Goal: Task Accomplishment & Management: Manage account settings

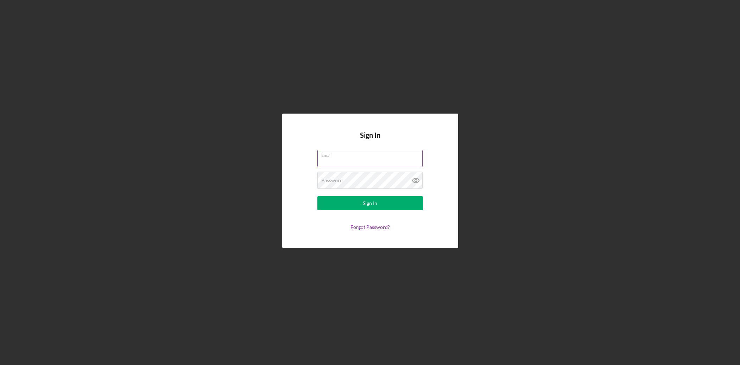
click at [347, 161] on input "Email" at bounding box center [369, 158] width 105 height 17
click at [0, 365] on com-1password-button at bounding box center [0, 365] width 0 height 0
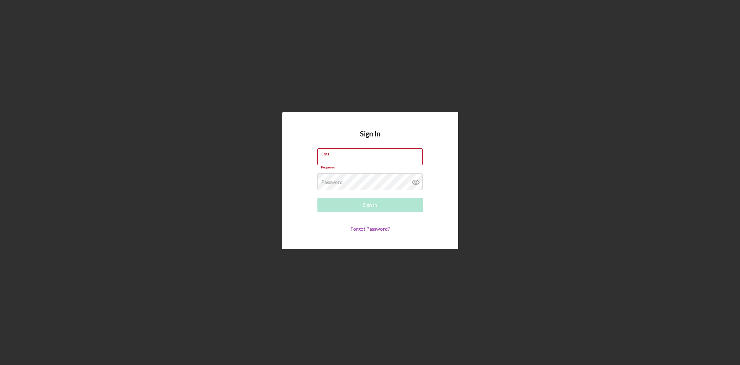
type input "[PERSON_NAME][EMAIL_ADDRESS][DOMAIN_NAME]"
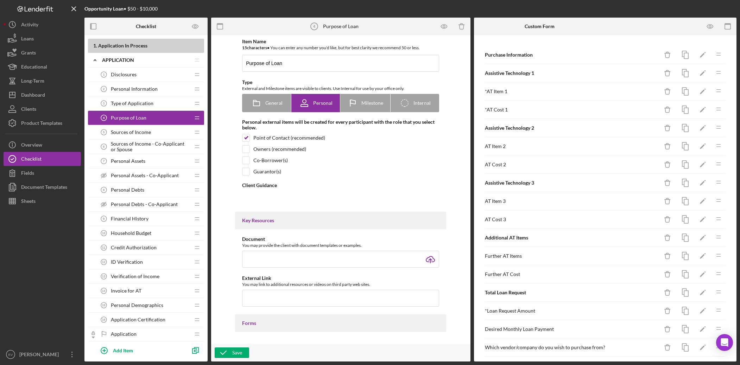
type textarea "<div> <p><strong>Purpose:</strong></p> <p>This form outlines what you want to p…"
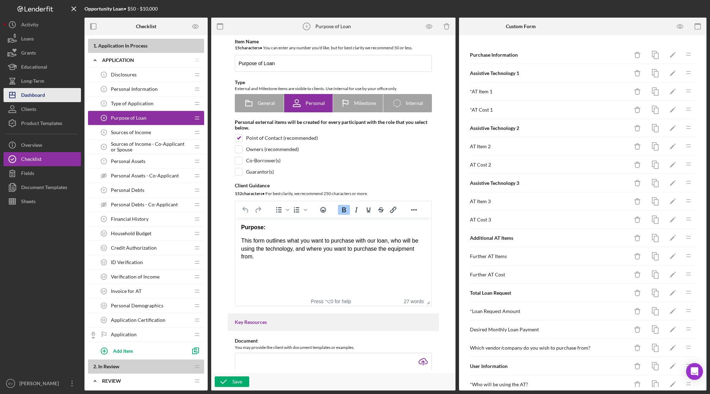
click at [37, 92] on div "Dashboard" at bounding box center [33, 96] width 24 height 16
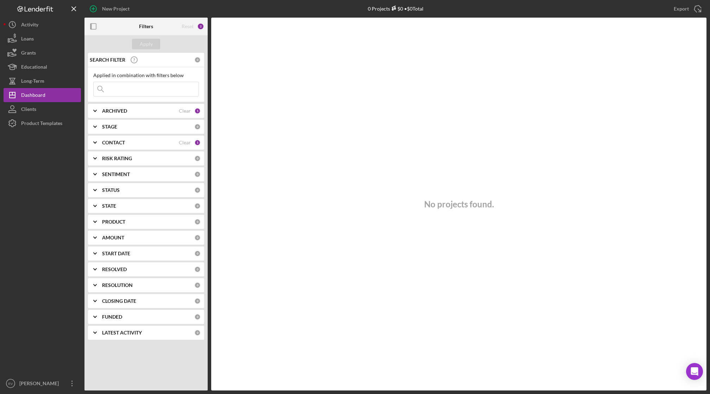
click at [143, 145] on div "CONTACT Clear 1" at bounding box center [151, 142] width 99 height 6
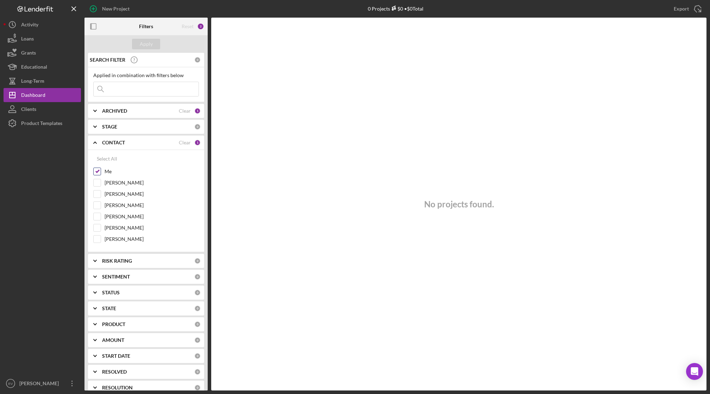
click at [109, 170] on label "Me" at bounding box center [152, 171] width 94 height 7
click at [101, 170] on input "Me" at bounding box center [97, 171] width 7 height 7
checkbox input "false"
click at [149, 40] on div "Apply" at bounding box center [146, 44] width 13 height 11
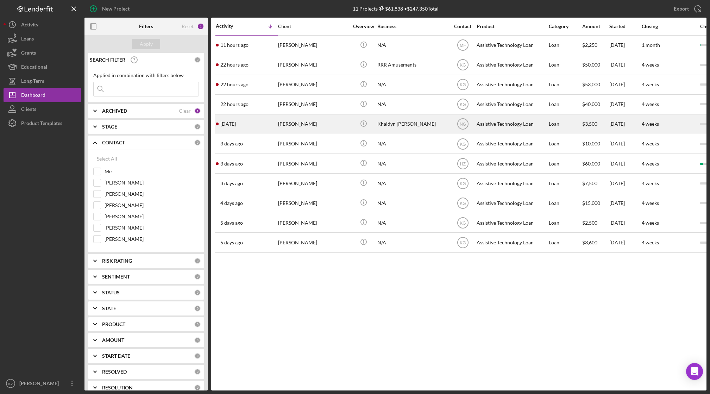
click at [307, 126] on div "[PERSON_NAME]" at bounding box center [313, 124] width 70 height 19
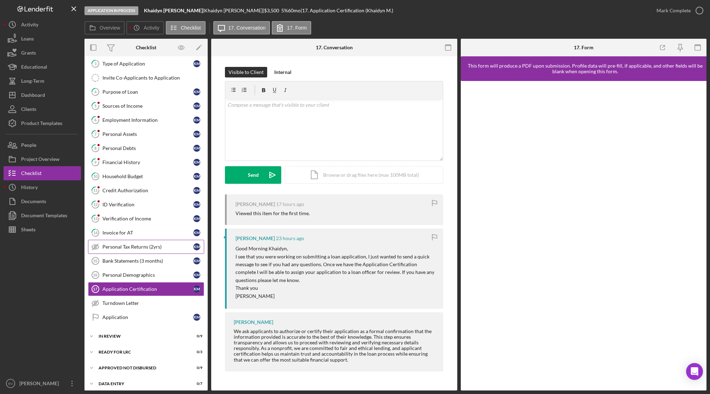
scroll to position [49, 0]
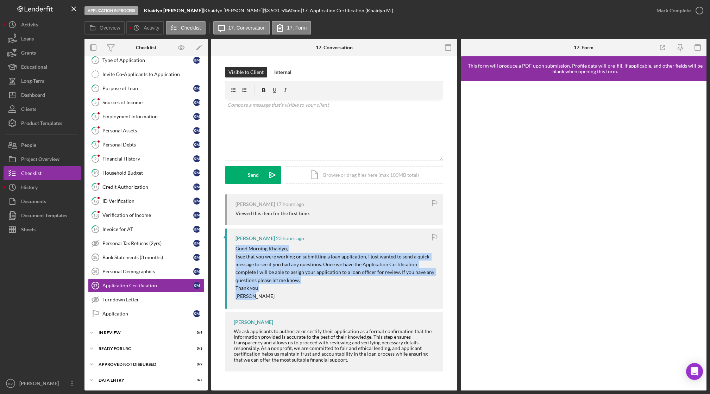
drag, startPoint x: 237, startPoint y: 248, endPoint x: 322, endPoint y: 297, distance: 98.5
click at [322, 297] on div "Good Morning Khaidyn, I see that you were working on submitting a loan applicat…" at bounding box center [335, 272] width 201 height 55
click at [322, 297] on p "[PERSON_NAME]" at bounding box center [335, 296] width 201 height 8
drag, startPoint x: 309, startPoint y: 296, endPoint x: 237, endPoint y: 250, distance: 85.7
click at [237, 250] on div "Good Morning Khaidyn, I see that you were working on submitting a loan applicat…" at bounding box center [335, 272] width 201 height 55
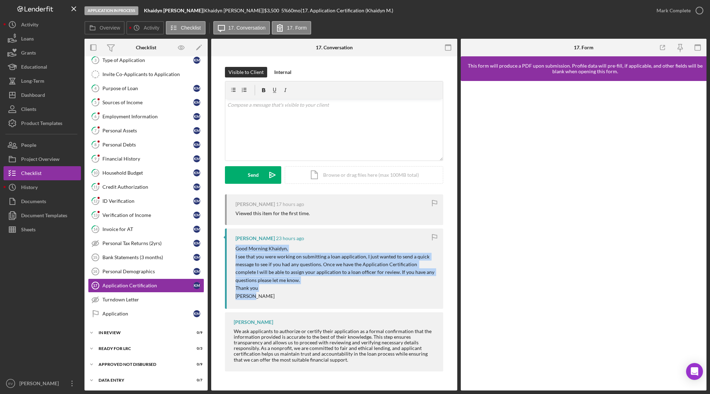
click at [237, 250] on p "Good Morning Khaidyn," at bounding box center [335, 249] width 201 height 8
drag, startPoint x: 237, startPoint y: 250, endPoint x: 300, endPoint y: 310, distance: 86.6
click at [300, 310] on div "Khaidyn [PERSON_NAME] 17 hours ago Viewed this item for the first time. [PERSON…" at bounding box center [334, 284] width 218 height 181
drag, startPoint x: 280, startPoint y: 290, endPoint x: 244, endPoint y: 252, distance: 52.8
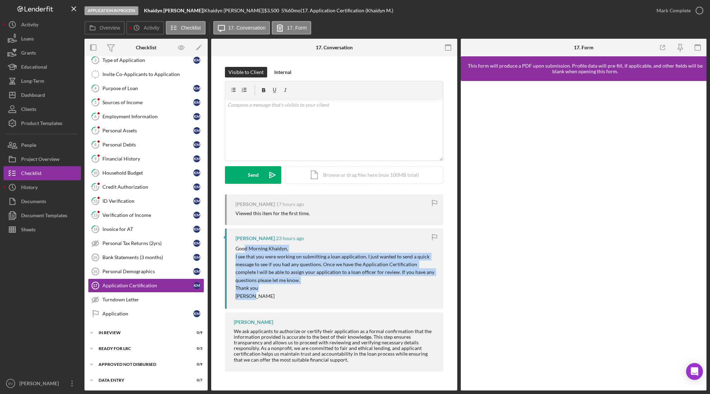
click at [244, 252] on div "Good Morning Khaidyn, I see that you were working on submitting a loan applicat…" at bounding box center [335, 272] width 201 height 55
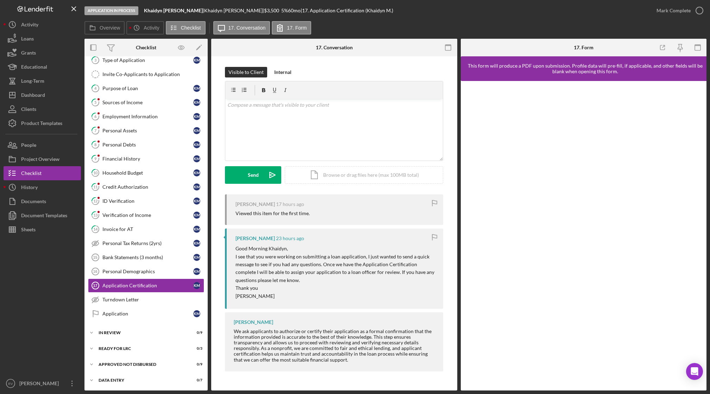
click at [243, 252] on p "Good Morning Khaidyn," at bounding box center [335, 249] width 201 height 8
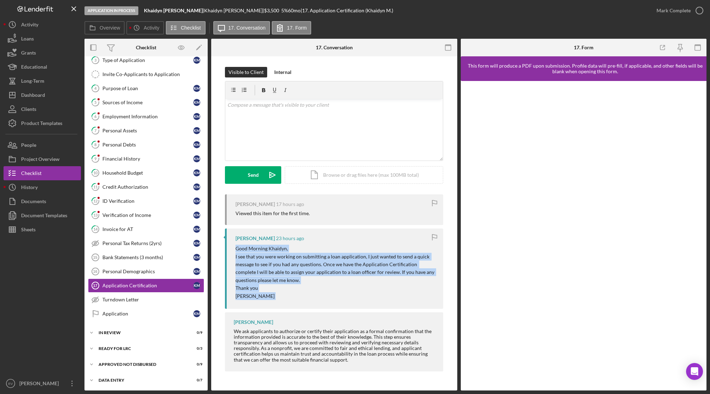
drag, startPoint x: 243, startPoint y: 252, endPoint x: 297, endPoint y: 307, distance: 77.7
click at [297, 307] on div "[PERSON_NAME] 23 hours ago Good Morning Khaidyn, I see that you were working on…" at bounding box center [334, 268] width 218 height 80
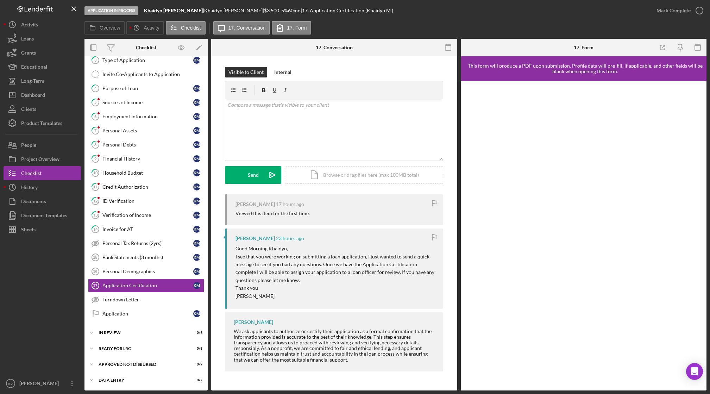
click at [248, 214] on div "Viewed this item for the first time." at bounding box center [272, 213] width 74 height 6
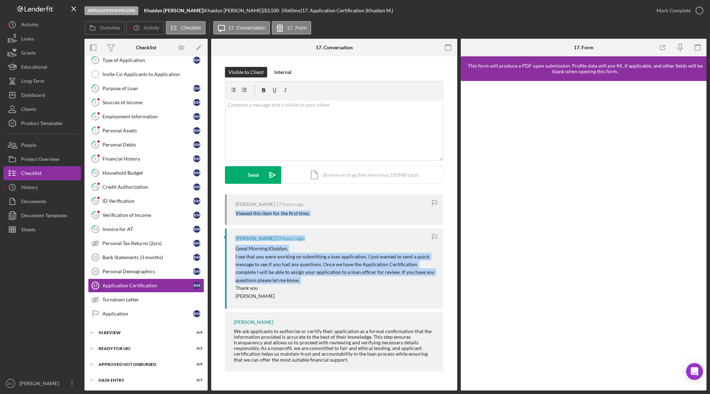
drag, startPoint x: 248, startPoint y: 214, endPoint x: 275, endPoint y: 278, distance: 69.2
click at [273, 275] on div "Khaidyn [PERSON_NAME] 17 hours ago Viewed this item for the first time. [PERSON…" at bounding box center [334, 284] width 218 height 181
click at [275, 278] on p "I see that you were working on submitting a loan application, I just wanted to …" at bounding box center [335, 269] width 201 height 32
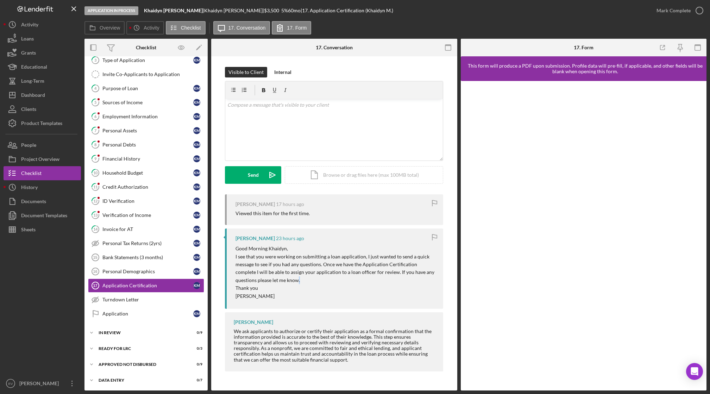
click at [275, 278] on p "I see that you were working on submitting a loan application, I just wanted to …" at bounding box center [335, 269] width 201 height 32
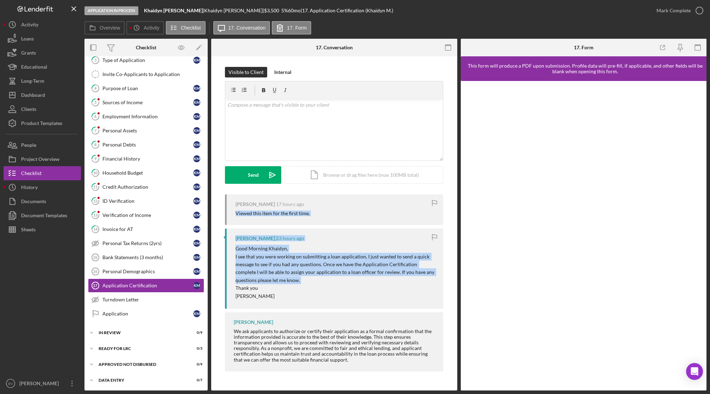
drag, startPoint x: 275, startPoint y: 278, endPoint x: 288, endPoint y: 224, distance: 56.3
click at [288, 224] on div "Khaidyn [PERSON_NAME] 17 hours ago Viewed this item for the first time. [PERSON…" at bounding box center [334, 284] width 218 height 181
click at [288, 224] on div "Khaidyn [PERSON_NAME] 17 hours ago Viewed this item for the first time." at bounding box center [334, 209] width 218 height 31
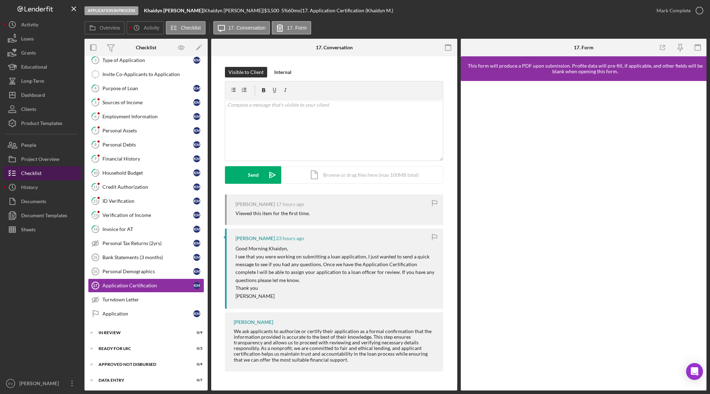
click at [57, 169] on button "Checklist" at bounding box center [42, 173] width 77 height 14
click at [42, 121] on div "Product Templates" at bounding box center [41, 124] width 41 height 16
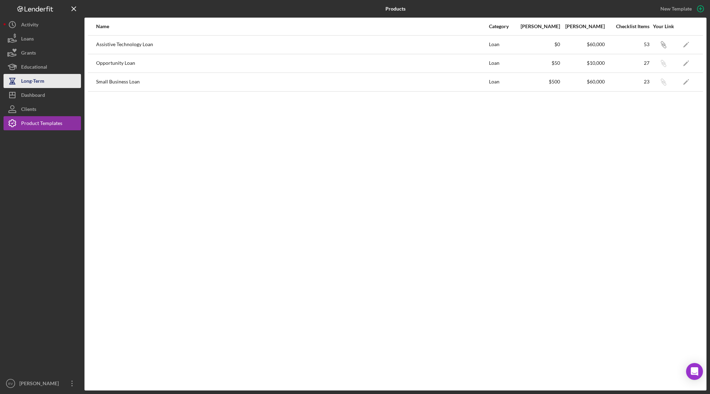
click at [37, 86] on div "Long-Term" at bounding box center [32, 82] width 23 height 16
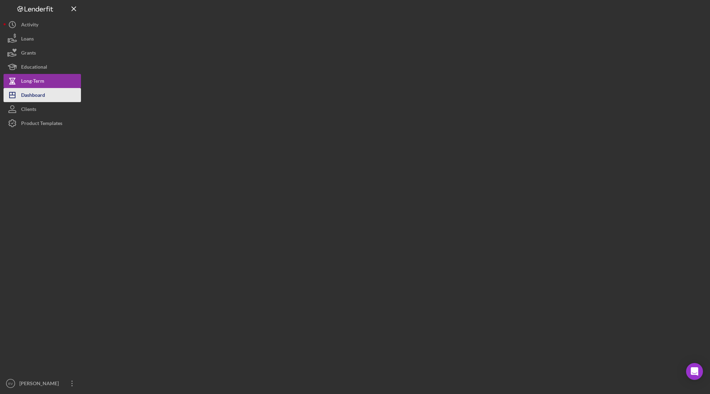
click at [38, 95] on div "Dashboard" at bounding box center [33, 96] width 24 height 16
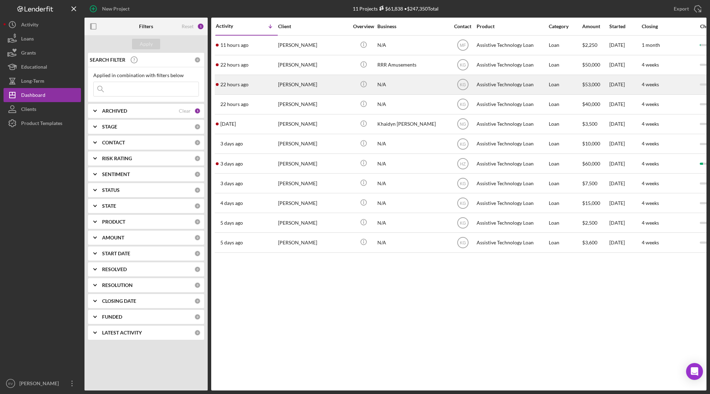
click at [294, 85] on div "[PERSON_NAME]" at bounding box center [313, 84] width 70 height 19
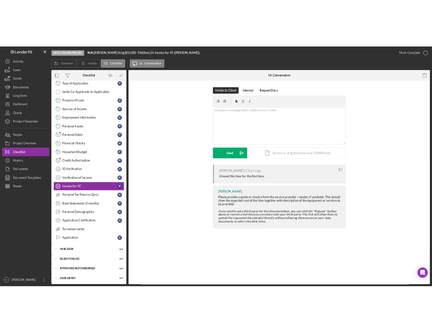
scroll to position [49, 0]
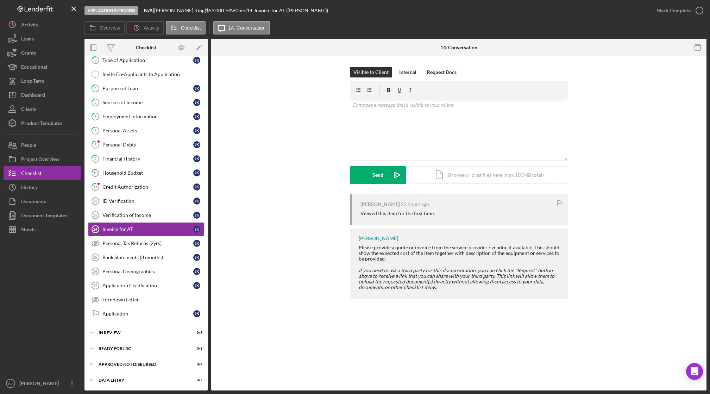
click at [249, 132] on div "Visible to Client Internal Request Docs v Color teal Color pink Remove color Ad…" at bounding box center [459, 130] width 474 height 127
click at [44, 95] on div "Dashboard" at bounding box center [33, 96] width 24 height 16
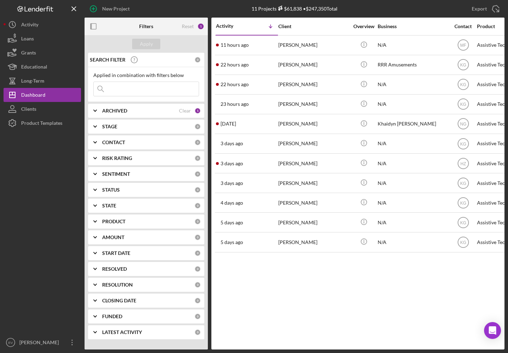
click at [37, 10] on icon "Logo-Reversed Created with Sketch." at bounding box center [35, 9] width 63 height 6
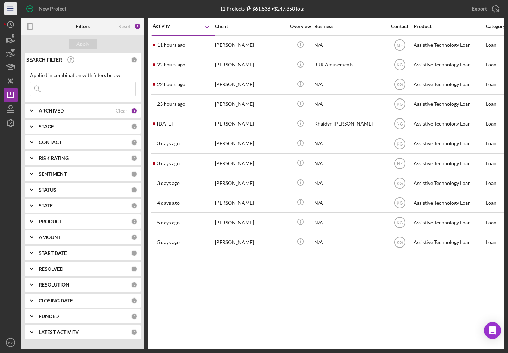
click at [6, 7] on icon "Icon/Menu" at bounding box center [11, 9] width 16 height 16
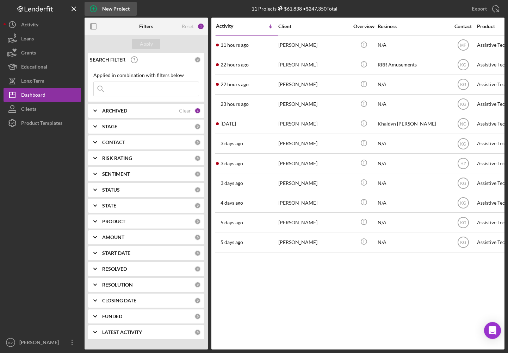
click at [100, 8] on icon "button" at bounding box center [93, 9] width 18 height 18
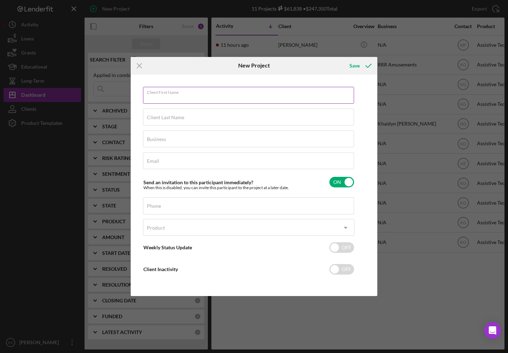
click at [185, 98] on input "Client First Name" at bounding box center [248, 95] width 211 height 17
click at [135, 111] on div "Client First Name Required Client Last Name Required Business Required Email Re…" at bounding box center [253, 185] width 243 height 219
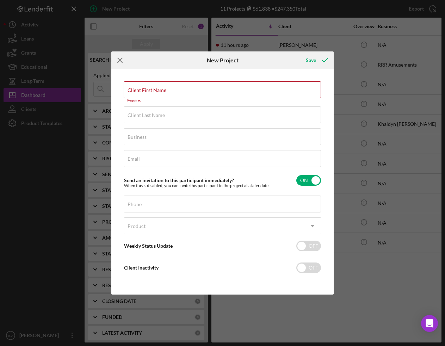
click at [120, 62] on icon "Icon/Menu Close" at bounding box center [120, 60] width 18 height 18
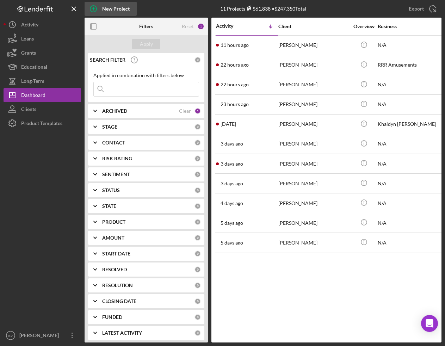
click at [102, 10] on div "New Project" at bounding box center [115, 9] width 27 height 14
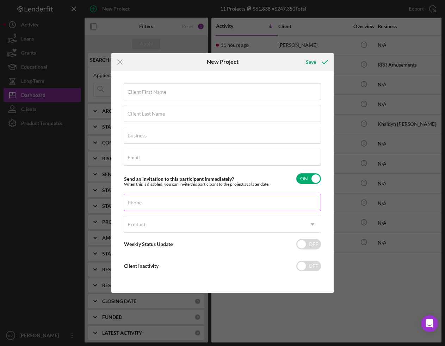
click at [147, 199] on div "Phone" at bounding box center [223, 203] width 198 height 18
click at [137, 225] on div "Product" at bounding box center [136, 224] width 18 height 6
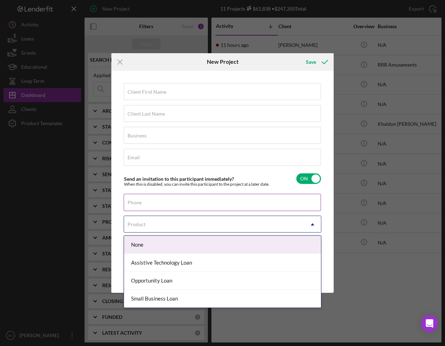
click at [146, 202] on div "Phone" at bounding box center [223, 203] width 198 height 18
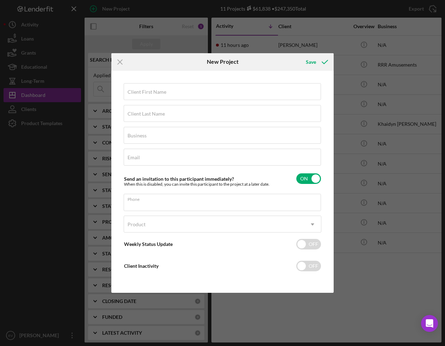
click at [114, 203] on div "Client First Name Required Client Last Name Required Business Required Email Re…" at bounding box center [222, 182] width 219 height 219
click at [134, 204] on label "Phone" at bounding box center [134, 203] width 14 height 6
click at [134, 204] on input "Phone" at bounding box center [222, 202] width 197 height 17
click at [133, 157] on label "Email" at bounding box center [133, 158] width 12 height 6
click at [133, 157] on input "Email" at bounding box center [222, 157] width 197 height 17
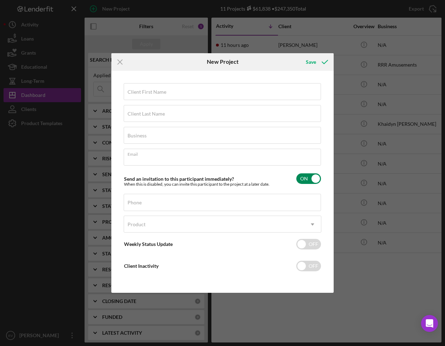
click at [251, 178] on div "Send an invitation to this participant immediately? When this is disabled, you …" at bounding box center [196, 181] width 145 height 11
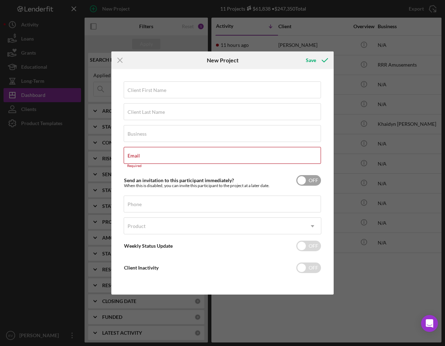
click at [301, 181] on input "checkbox" at bounding box center [308, 180] width 25 height 11
click at [304, 182] on input "checkbox" at bounding box center [308, 180] width 25 height 11
click at [310, 181] on input "checkbox" at bounding box center [308, 180] width 25 height 11
click at [121, 175] on div "Client First Name Required Client Last Name Required Business Required Email Re…" at bounding box center [222, 182] width 219 height 222
click at [150, 159] on input "Email" at bounding box center [222, 155] width 197 height 17
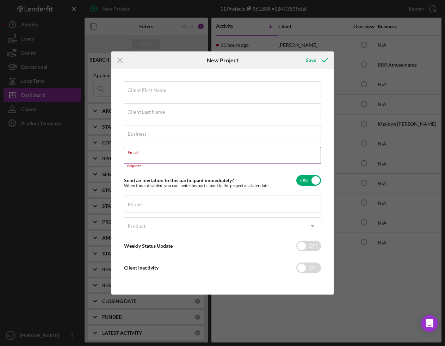
click at [141, 158] on input "Email" at bounding box center [222, 155] width 197 height 17
click at [114, 160] on div "Client First Name Required Client Last Name Required Business Required Email Re…" at bounding box center [222, 182] width 219 height 222
click at [306, 181] on input "checkbox" at bounding box center [308, 180] width 25 height 11
click at [307, 180] on input "checkbox" at bounding box center [308, 180] width 25 height 11
checkbox input "true"
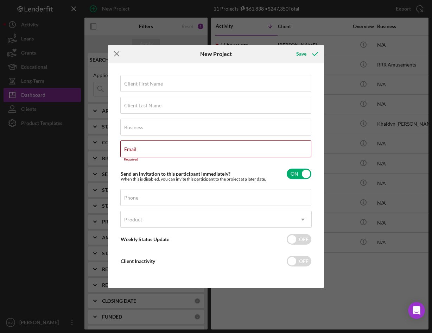
click at [119, 53] on icon "Icon/Menu Close" at bounding box center [117, 54] width 18 height 18
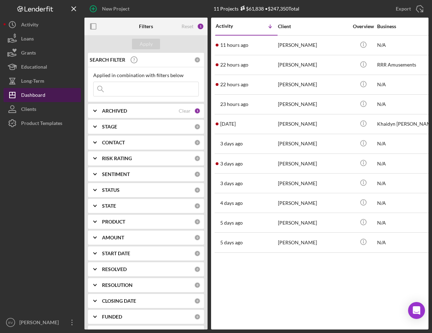
click at [40, 96] on div "Dashboard" at bounding box center [33, 96] width 24 height 16
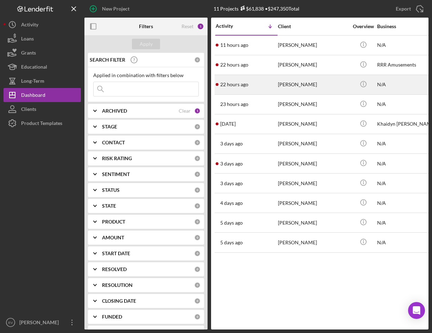
click at [302, 82] on div "[PERSON_NAME]" at bounding box center [313, 84] width 70 height 19
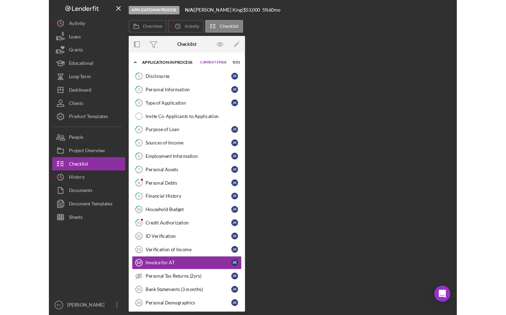
scroll to position [85, 0]
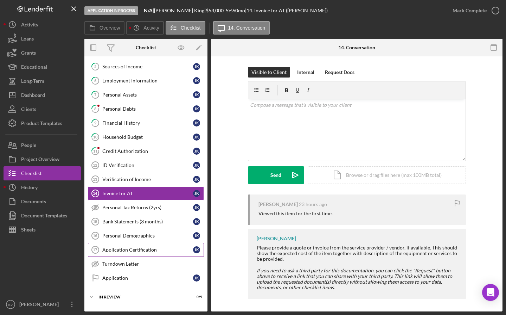
click at [139, 248] on div "Application Certification" at bounding box center [147, 250] width 91 height 6
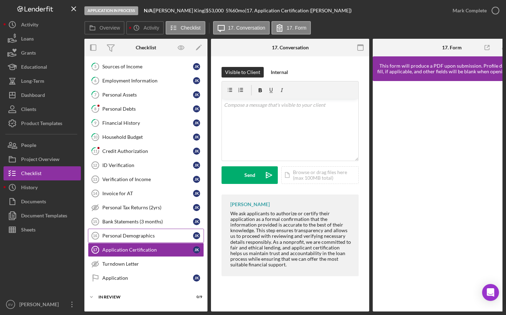
click at [148, 239] on link "Personal Demographics 16 Personal Demographics J K" at bounding box center [146, 235] width 116 height 14
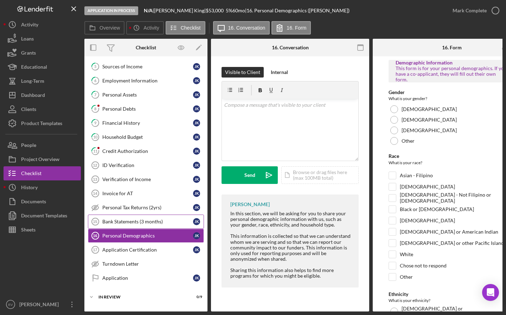
click at [149, 219] on div "Bank Statements (3 months)" at bounding box center [147, 222] width 91 height 6
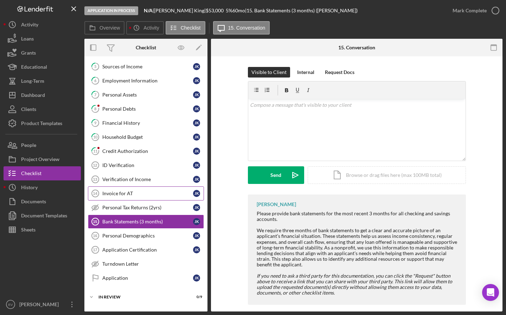
click at [148, 190] on link "Invoice for AT 14 Invoice for AT J K" at bounding box center [146, 193] width 116 height 14
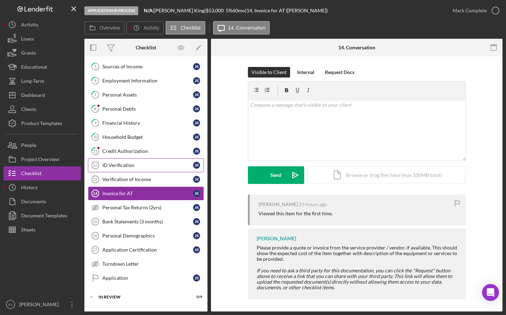
click at [121, 163] on div "ID Verification" at bounding box center [147, 165] width 91 height 6
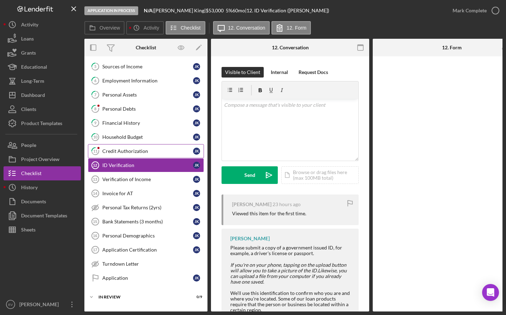
click at [124, 150] on div "Credit Authorization" at bounding box center [147, 151] width 91 height 6
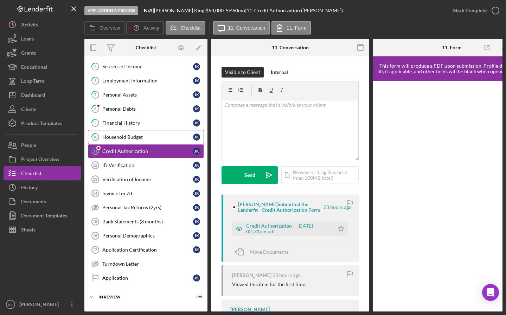
click at [126, 133] on link "10 Household Budget J K" at bounding box center [146, 137] width 116 height 14
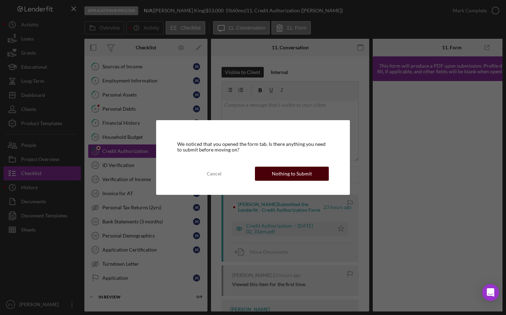
click at [289, 174] on div "Nothing to Submit" at bounding box center [292, 173] width 40 height 14
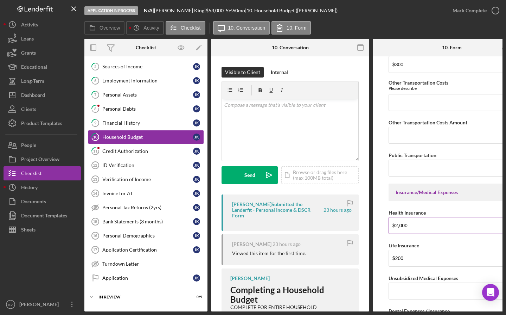
scroll to position [616, 0]
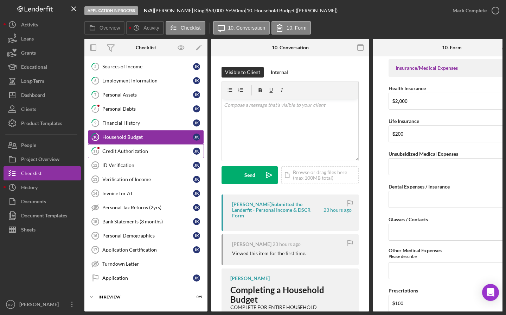
click at [113, 155] on link "11 Credit Authorization J K" at bounding box center [146, 151] width 116 height 14
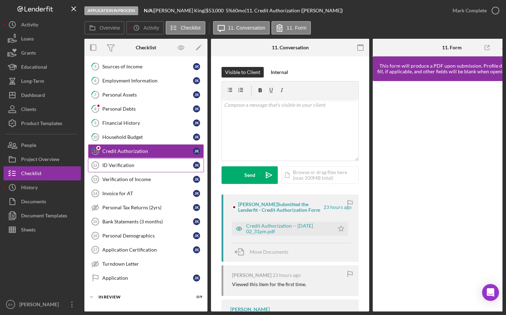
click at [121, 168] on div "ID Verification" at bounding box center [147, 165] width 91 height 6
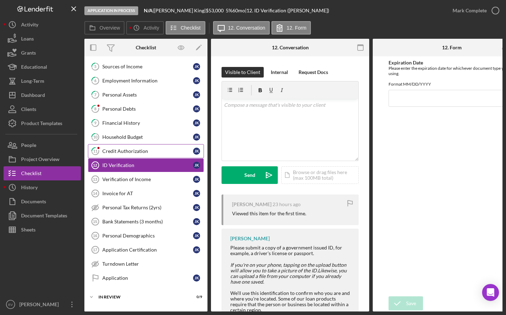
click at [142, 153] on div "Credit Authorization" at bounding box center [147, 151] width 91 height 6
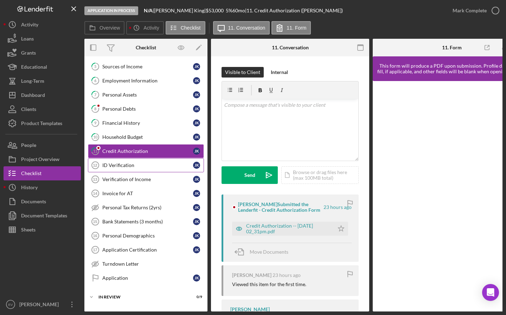
click at [141, 168] on div "ID Verification" at bounding box center [147, 165] width 91 height 6
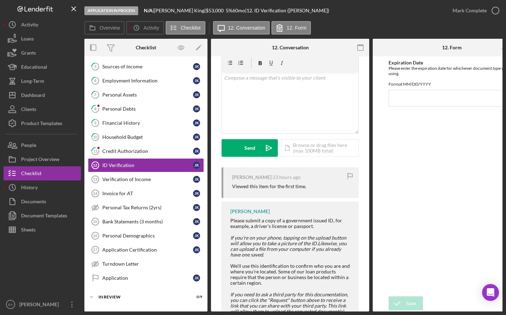
scroll to position [32, 0]
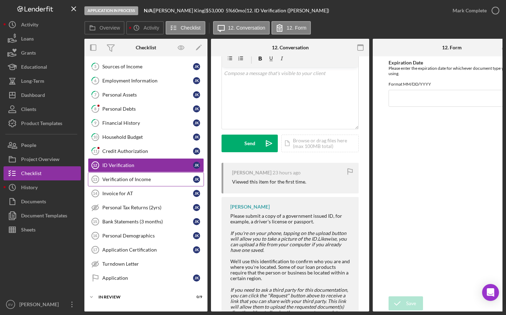
click at [137, 177] on div "Verification of Income" at bounding box center [147, 179] width 91 height 6
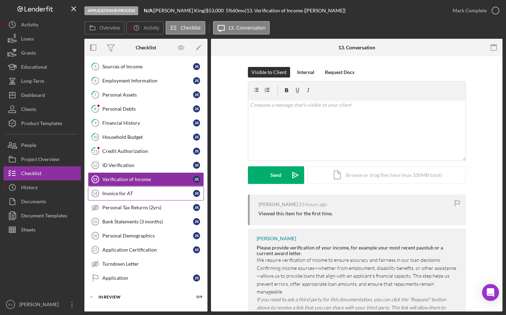
click at [143, 193] on div "Invoice for AT" at bounding box center [147, 193] width 91 height 6
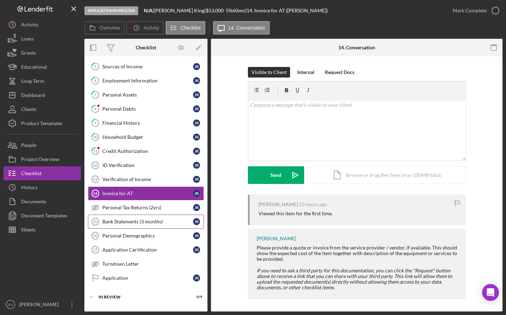
click at [145, 219] on div "Bank Statements (3 months)" at bounding box center [147, 222] width 91 height 6
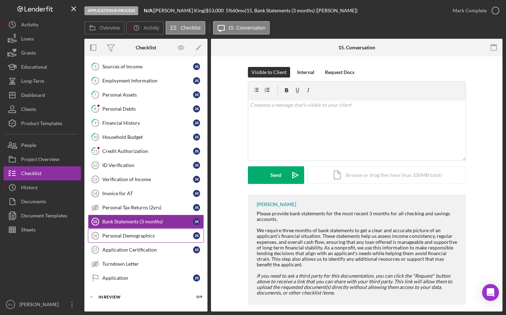
click at [142, 236] on div "Personal Demographics" at bounding box center [147, 236] width 91 height 6
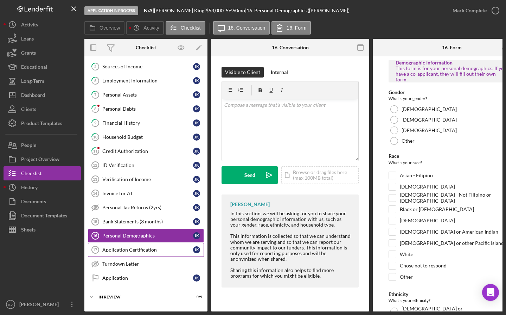
click at [140, 249] on div "Application Certification" at bounding box center [147, 250] width 91 height 6
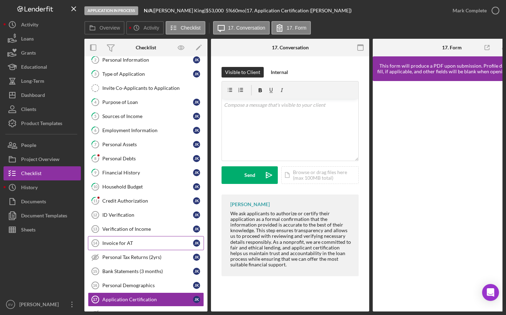
scroll to position [13, 0]
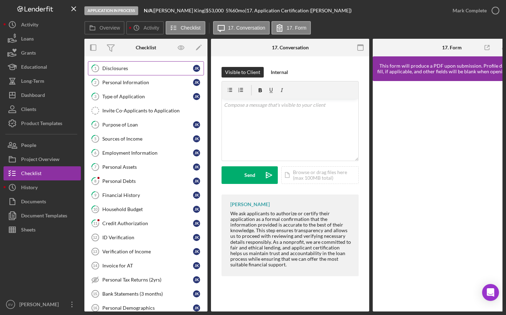
click at [153, 69] on div "Disclosures" at bounding box center [147, 68] width 91 height 6
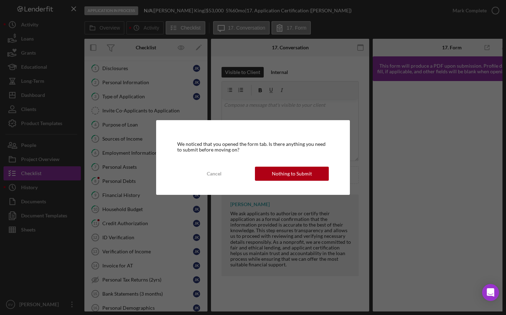
drag, startPoint x: 304, startPoint y: 172, endPoint x: 275, endPoint y: 163, distance: 30.7
click at [304, 172] on div "Nothing to Submit" at bounding box center [292, 173] width 40 height 14
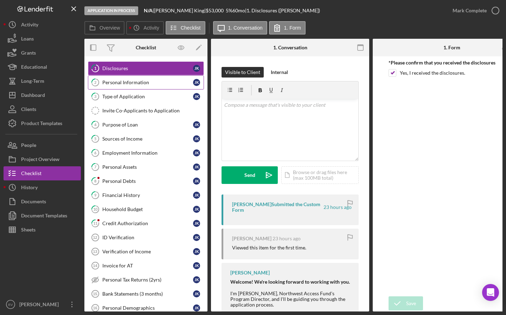
click at [136, 81] on div "Personal Information" at bounding box center [147, 83] width 91 height 6
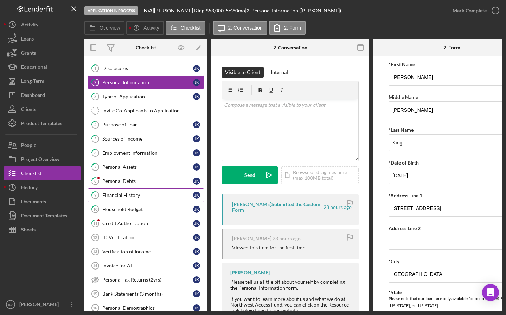
scroll to position [17, 0]
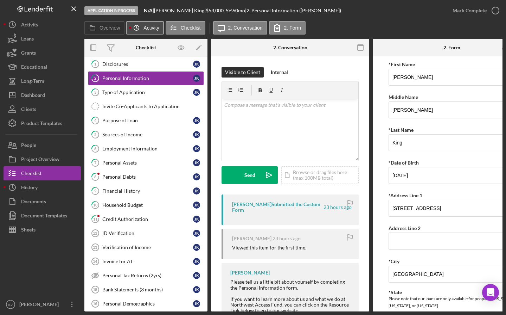
click at [140, 27] on icon "Icon/History" at bounding box center [137, 28] width 14 height 14
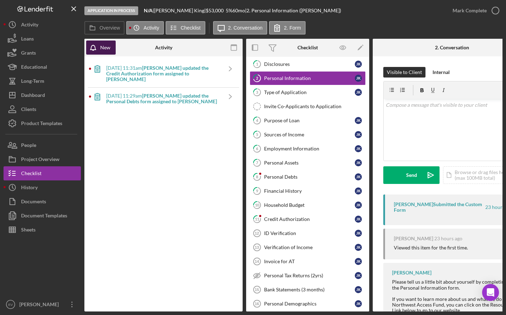
click at [98, 49] on icon "button" at bounding box center [95, 49] width 18 height 18
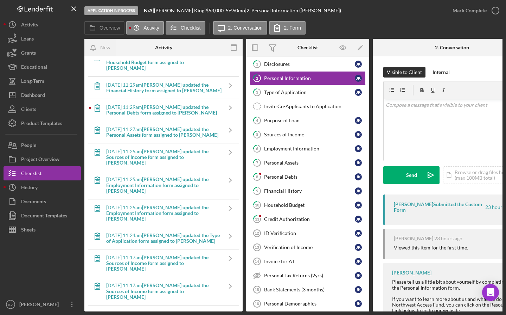
scroll to position [0, 0]
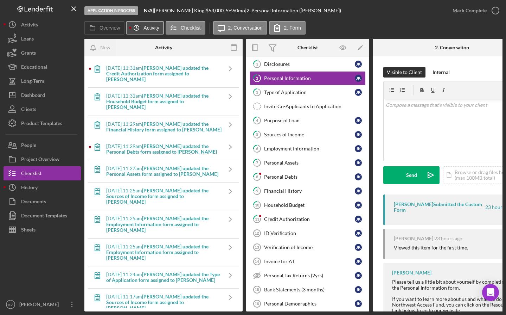
click at [139, 26] on icon "Icon/History" at bounding box center [137, 28] width 14 height 14
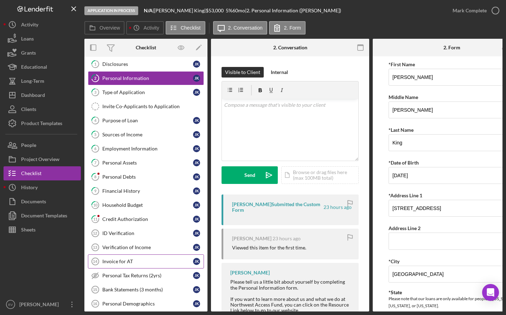
scroll to position [102, 0]
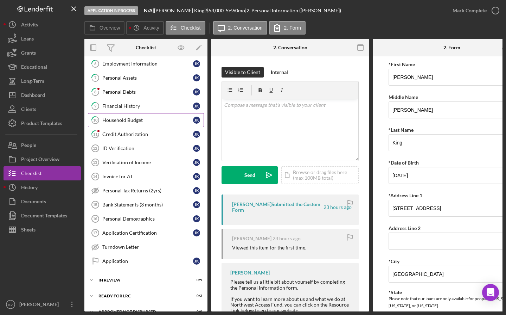
click at [129, 119] on div "Household Budget" at bounding box center [147, 120] width 91 height 6
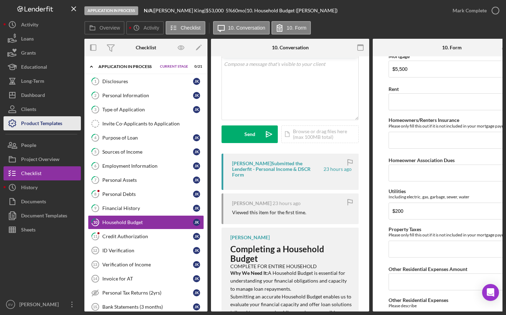
click at [53, 122] on div "Product Templates" at bounding box center [41, 124] width 41 height 16
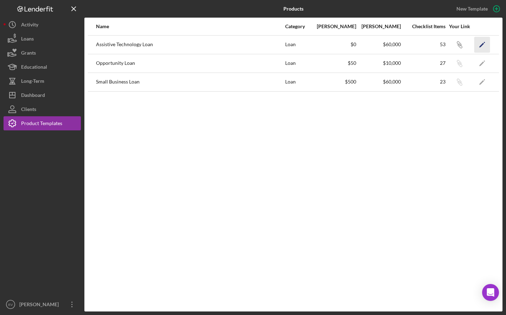
click at [483, 43] on polygon "button" at bounding box center [482, 45] width 5 height 5
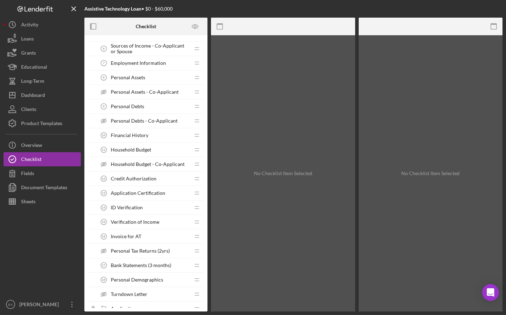
scroll to position [185, 0]
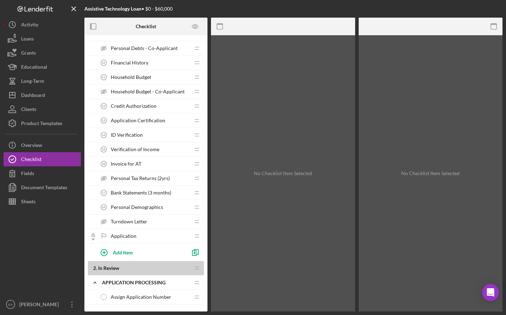
click at [140, 122] on span "Application Certification" at bounding box center [138, 121] width 55 height 6
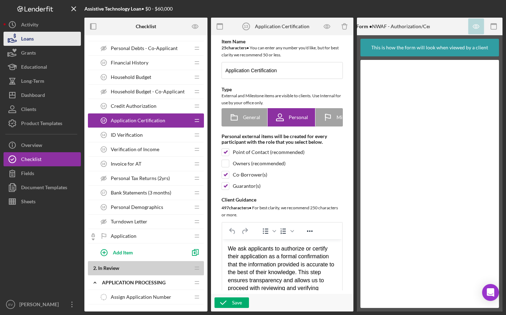
click at [48, 33] on button "Loans" at bounding box center [42, 39] width 77 height 14
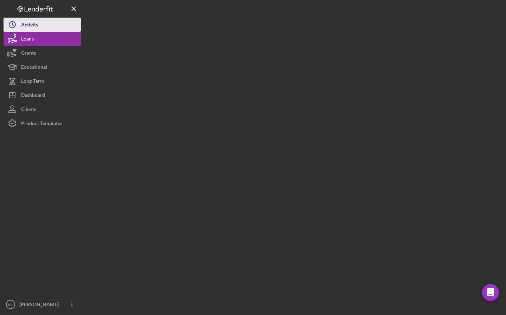
click at [47, 29] on button "Icon/History Activity" at bounding box center [42, 25] width 77 height 14
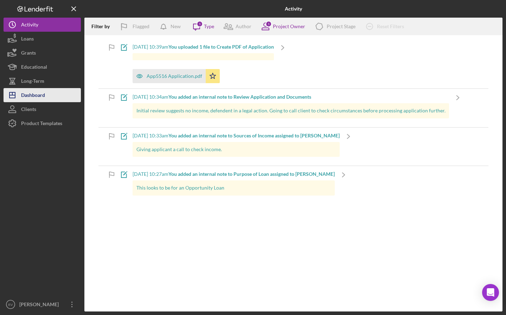
click at [40, 91] on div "Dashboard" at bounding box center [33, 96] width 24 height 16
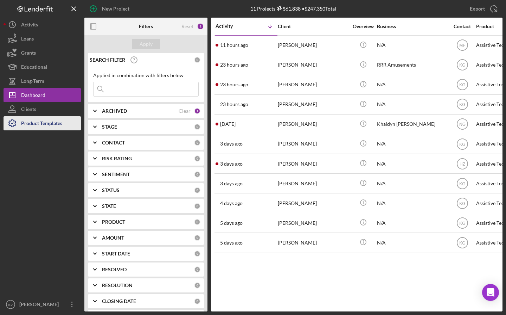
click at [27, 122] on div "Product Templates" at bounding box center [41, 124] width 41 height 16
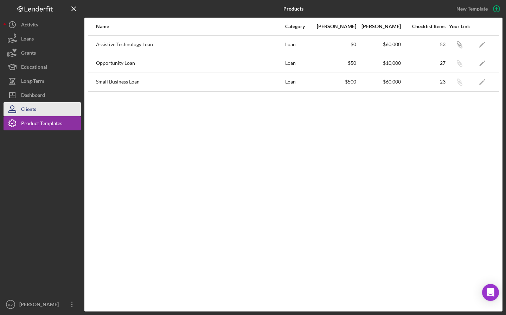
click at [39, 107] on button "Clients" at bounding box center [42, 109] width 77 height 14
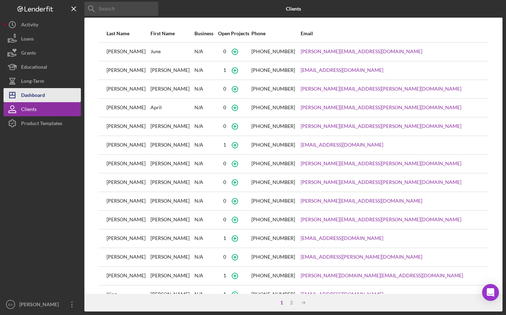
click at [49, 90] on button "Icon/Dashboard Dashboard" at bounding box center [42, 95] width 77 height 14
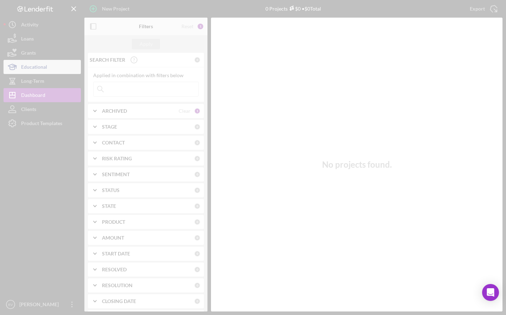
click at [54, 71] on div at bounding box center [253, 157] width 506 height 315
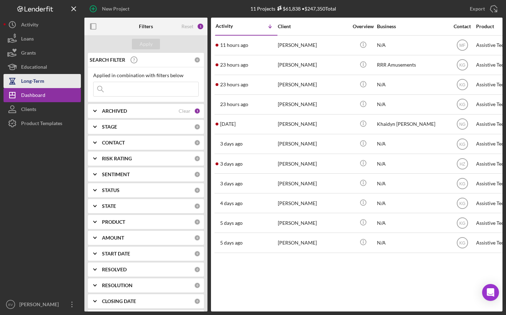
click at [30, 80] on div "Long-Term" at bounding box center [32, 82] width 23 height 16
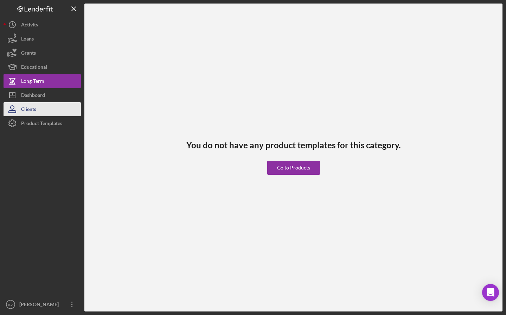
click at [39, 111] on button "Clients" at bounding box center [42, 109] width 77 height 14
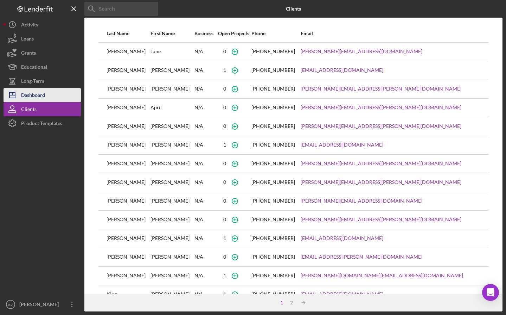
click at [43, 91] on div "Dashboard" at bounding box center [33, 96] width 24 height 16
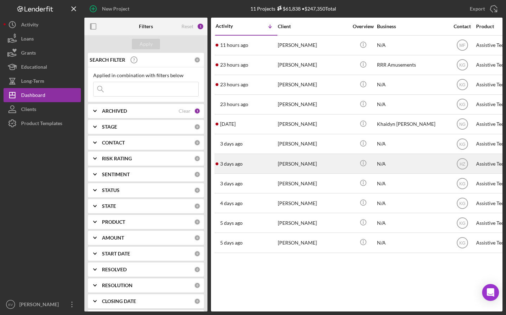
click at [293, 163] on div "[PERSON_NAME]" at bounding box center [313, 163] width 70 height 19
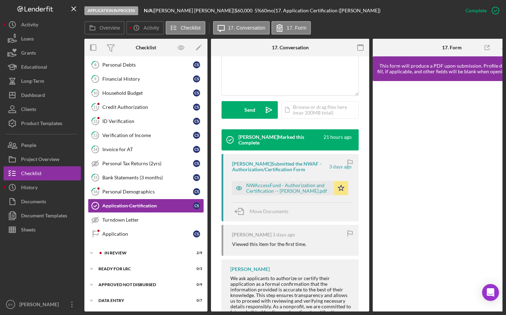
scroll to position [165, 0]
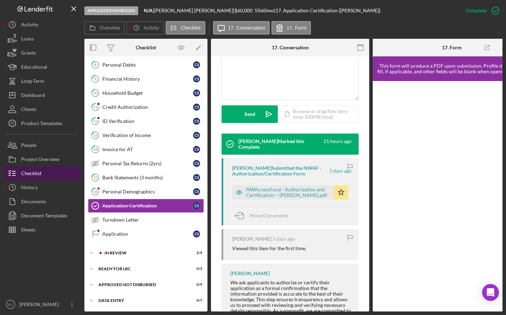
click at [41, 171] on button "Checklist" at bounding box center [42, 173] width 77 height 14
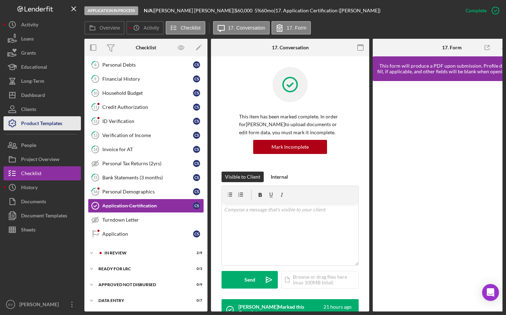
click at [45, 120] on div "Product Templates" at bounding box center [41, 124] width 41 height 16
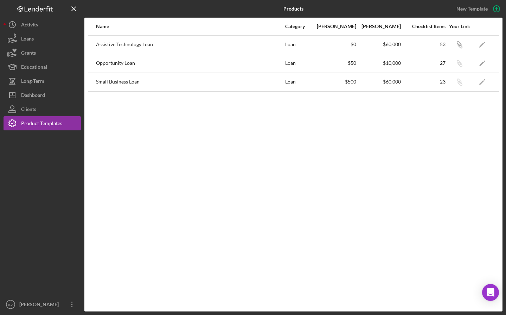
click at [139, 44] on div "Assistive Technology Loan" at bounding box center [190, 45] width 189 height 18
click at [44, 92] on div "Dashboard" at bounding box center [33, 96] width 24 height 16
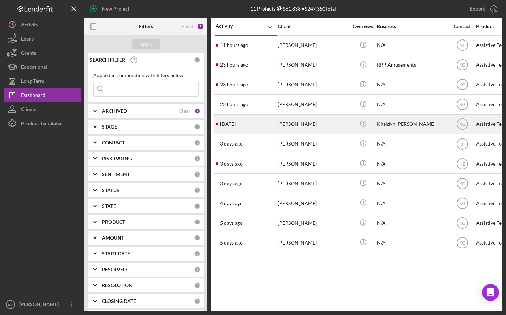
click at [306, 124] on div "[PERSON_NAME]" at bounding box center [313, 124] width 70 height 19
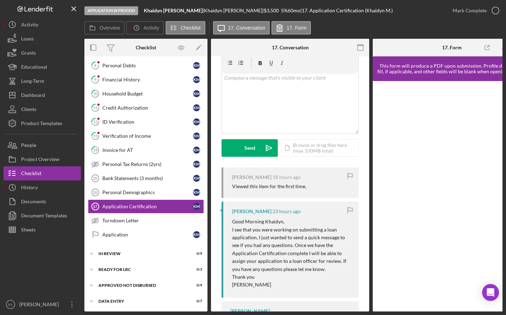
scroll to position [32, 0]
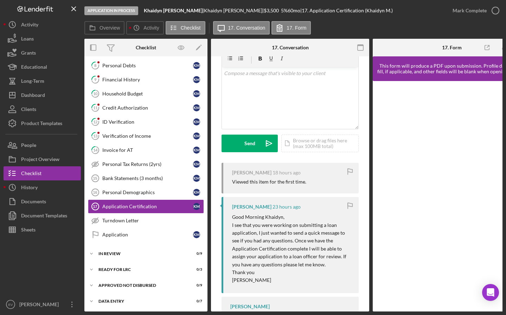
click at [294, 240] on p "I see that you were working on submitting a loan application, I just wanted to …" at bounding box center [292, 244] width 120 height 47
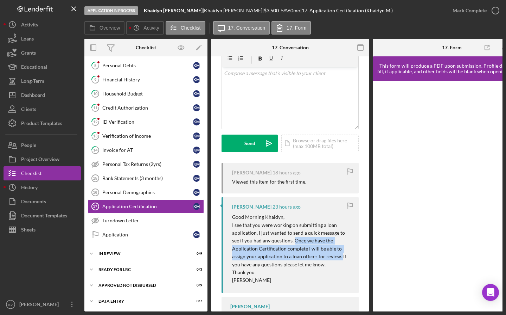
drag, startPoint x: 294, startPoint y: 240, endPoint x: 339, endPoint y: 258, distance: 48.5
click at [339, 258] on p "I see that you were working on submitting a loan application, I just wanted to …" at bounding box center [292, 244] width 120 height 47
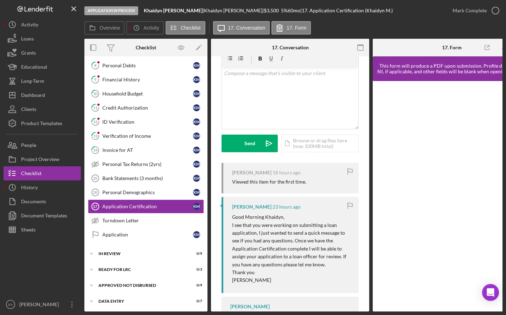
click at [322, 218] on p "Good Morning Khaidyn," at bounding box center [292, 217] width 120 height 8
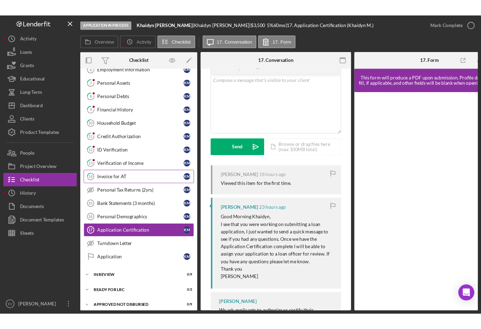
scroll to position [0, 0]
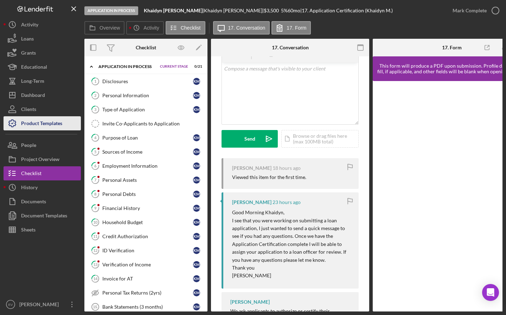
click at [36, 125] on div "Product Templates" at bounding box center [41, 124] width 41 height 16
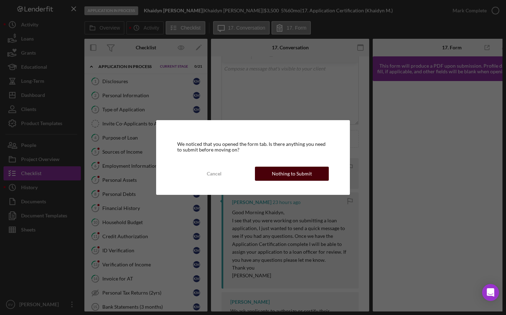
click at [284, 174] on div "Nothing to Submit" at bounding box center [292, 173] width 40 height 14
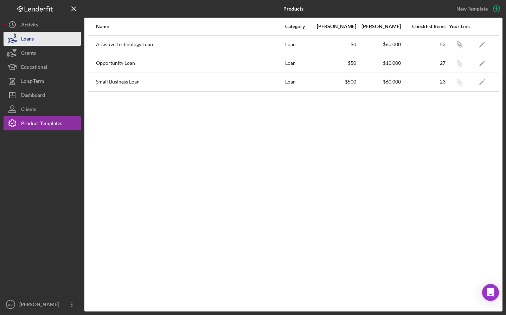
click at [39, 32] on button "Loans" at bounding box center [42, 39] width 77 height 14
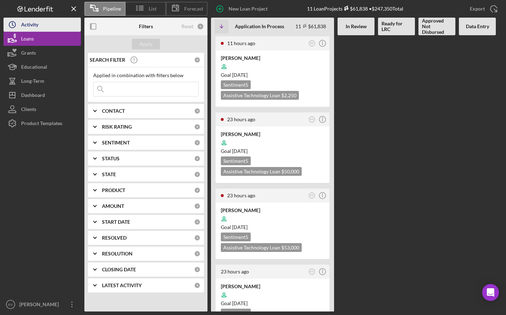
click at [38, 21] on div "Activity" at bounding box center [29, 26] width 17 height 16
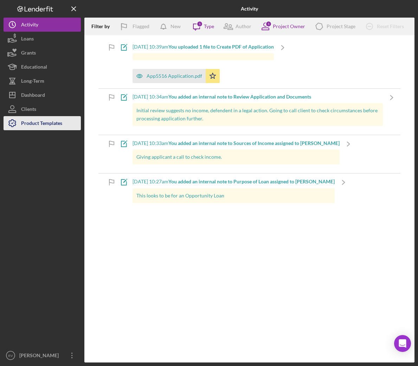
click at [30, 120] on div "Product Templates" at bounding box center [41, 124] width 41 height 16
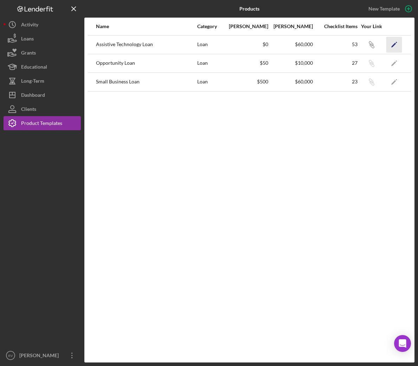
click at [394, 45] on polygon "button" at bounding box center [394, 45] width 5 height 5
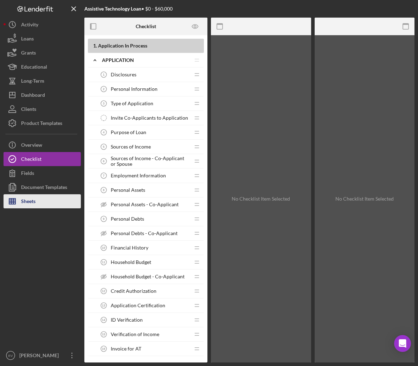
click at [39, 203] on button "Sheets" at bounding box center [42, 201] width 77 height 14
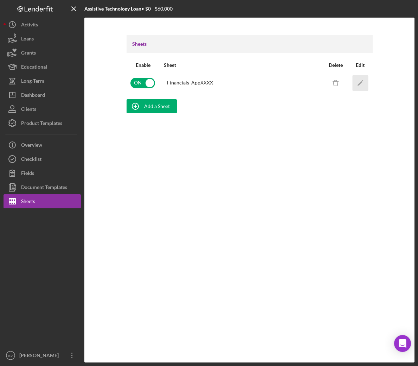
click at [359, 83] on polygon "button" at bounding box center [360, 83] width 5 height 5
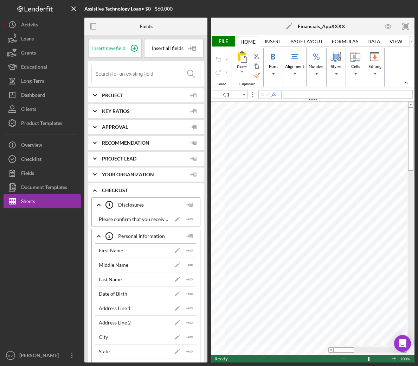
type input "C2"
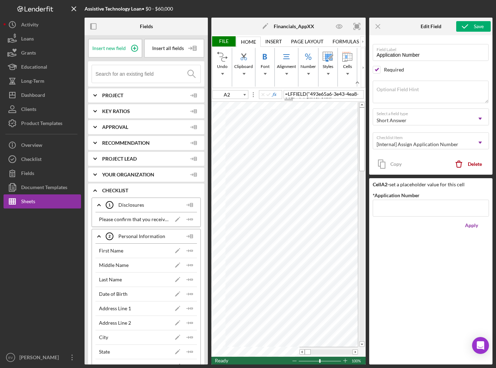
type input "A10"
click at [480, 26] on button "Save" at bounding box center [473, 26] width 34 height 11
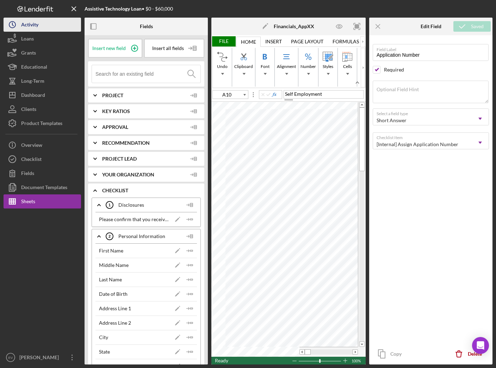
click at [51, 28] on button "Icon/History Activity" at bounding box center [42, 25] width 77 height 14
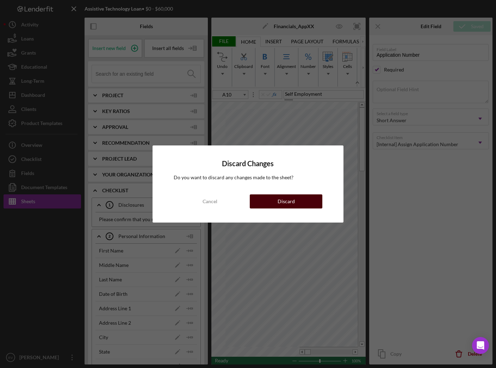
click at [274, 204] on button "Discard" at bounding box center [286, 201] width 73 height 14
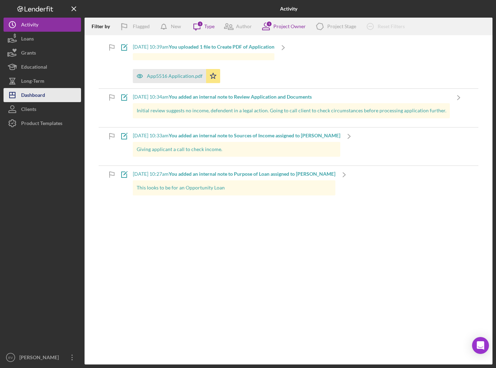
click at [39, 92] on div "Dashboard" at bounding box center [33, 96] width 24 height 16
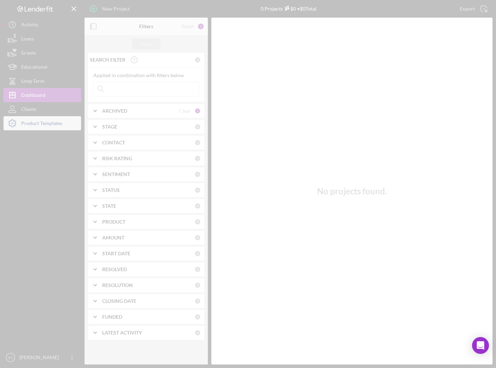
click at [37, 121] on div at bounding box center [248, 184] width 496 height 368
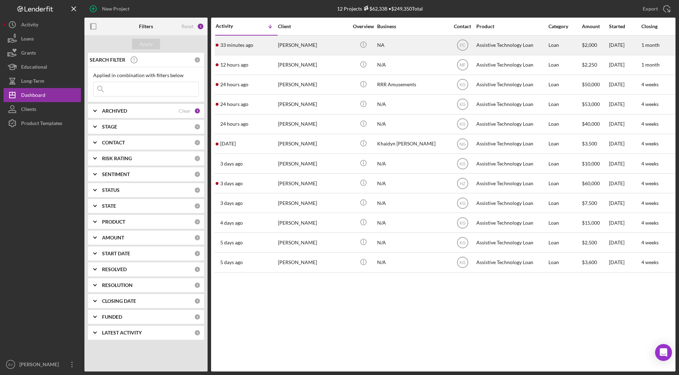
click at [266, 46] on div "33 minutes ago Kirby Leufroy" at bounding box center [247, 45] width 62 height 19
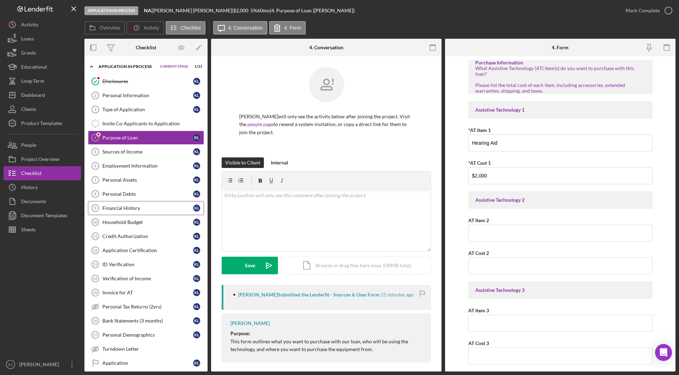
scroll to position [4, 0]
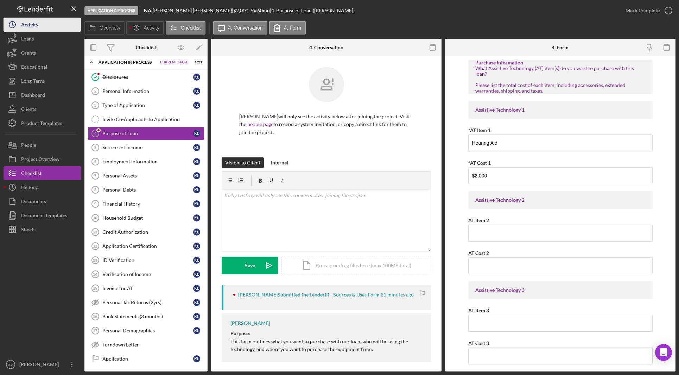
click at [48, 24] on button "Icon/History Activity" at bounding box center [42, 25] width 77 height 14
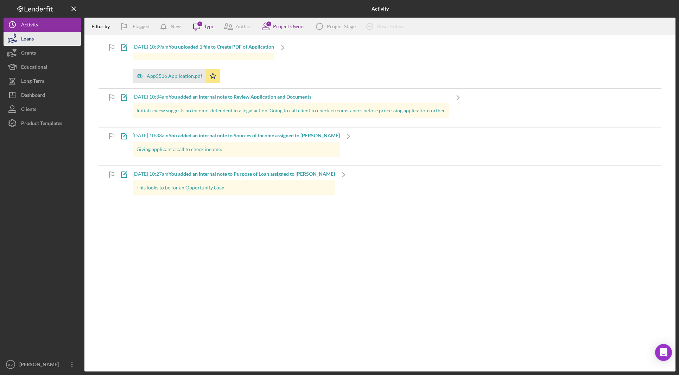
click at [42, 39] on button "Loans" at bounding box center [42, 39] width 77 height 14
